Goal: Task Accomplishment & Management: Use online tool/utility

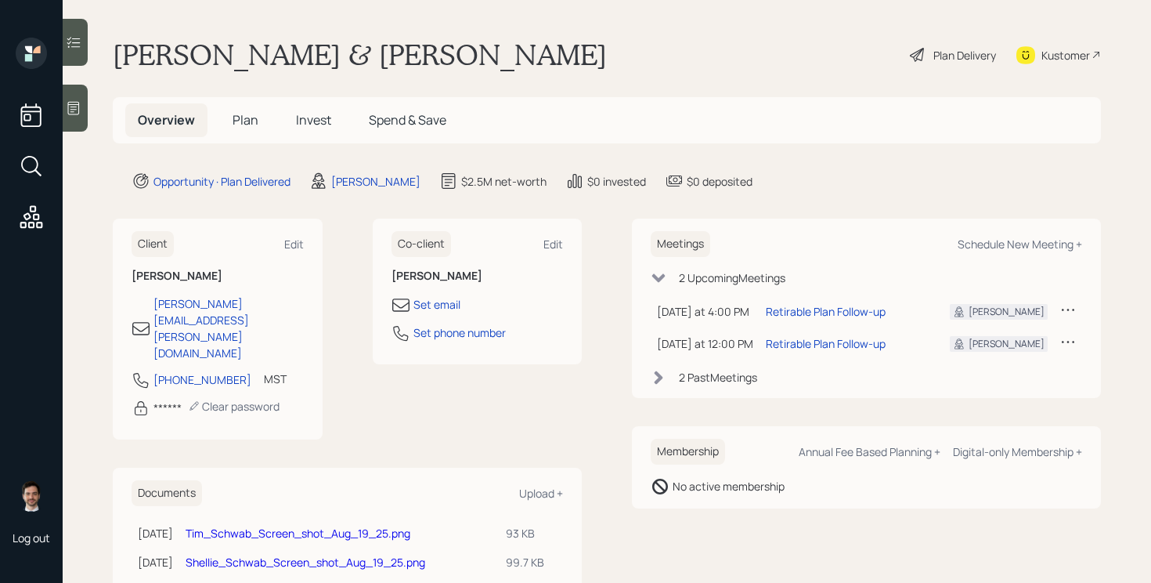
click at [36, 222] on icon at bounding box center [31, 217] width 28 height 28
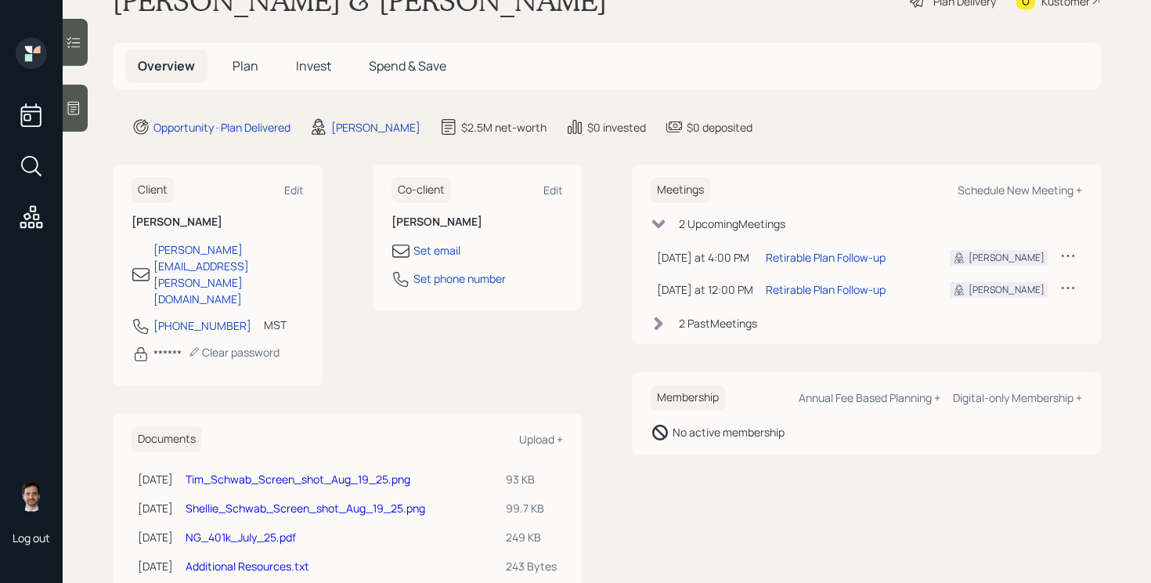
click at [301, 471] on link "Tim_Schwab_Screen_shot_Aug_19_25.png" at bounding box center [298, 478] width 225 height 15
click at [269, 529] on link "NG_401k_July_25.pdf" at bounding box center [241, 536] width 110 height 15
click at [249, 558] on link "Additional Resources.txt" at bounding box center [248, 565] width 124 height 15
click at [547, 431] on div "Upload +" at bounding box center [541, 438] width 44 height 15
